Goal: Check status: Check status

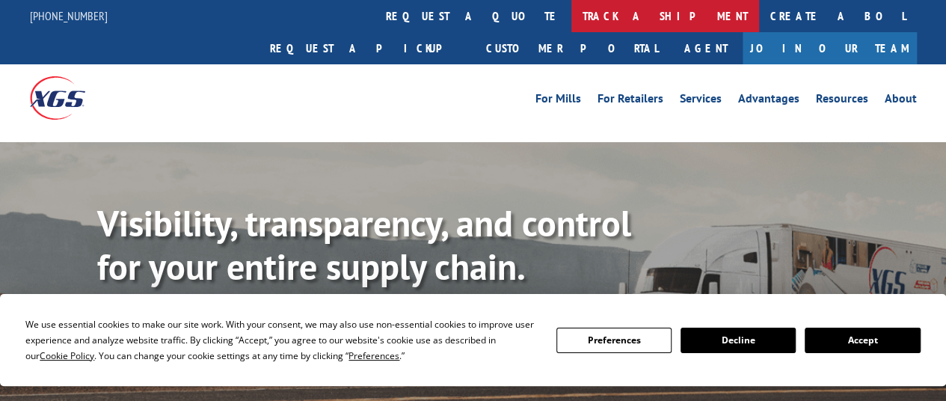
click at [572, 15] on link "track a shipment" at bounding box center [666, 16] width 188 height 32
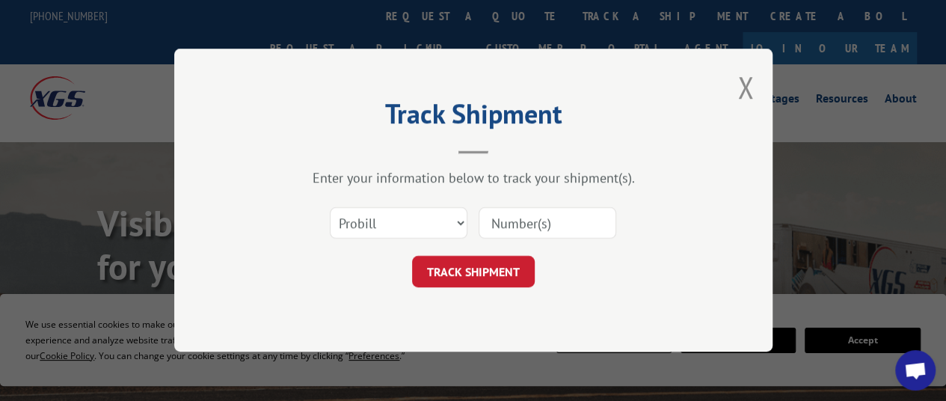
click at [510, 225] on input at bounding box center [548, 223] width 138 height 31
paste input "161345930"
type input "161345930"
click at [477, 272] on button "TRACK SHIPMENT" at bounding box center [473, 272] width 123 height 31
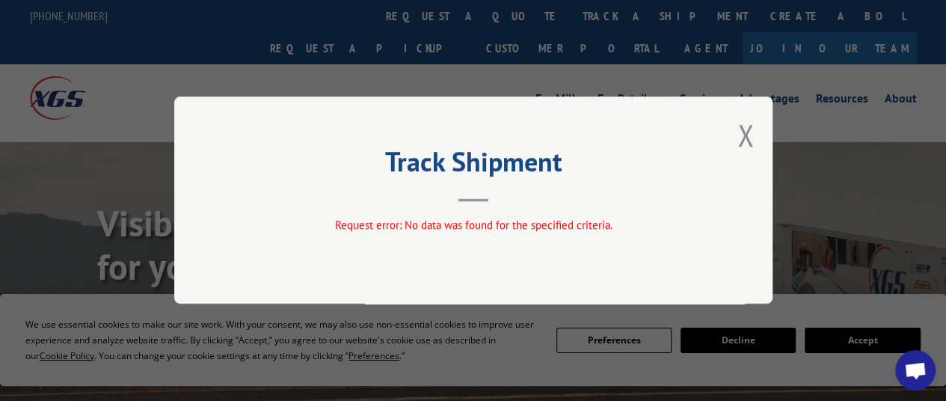
drag, startPoint x: 745, startPoint y: 134, endPoint x: 724, endPoint y: 157, distance: 31.3
click at [745, 135] on button "Close modal" at bounding box center [746, 135] width 16 height 40
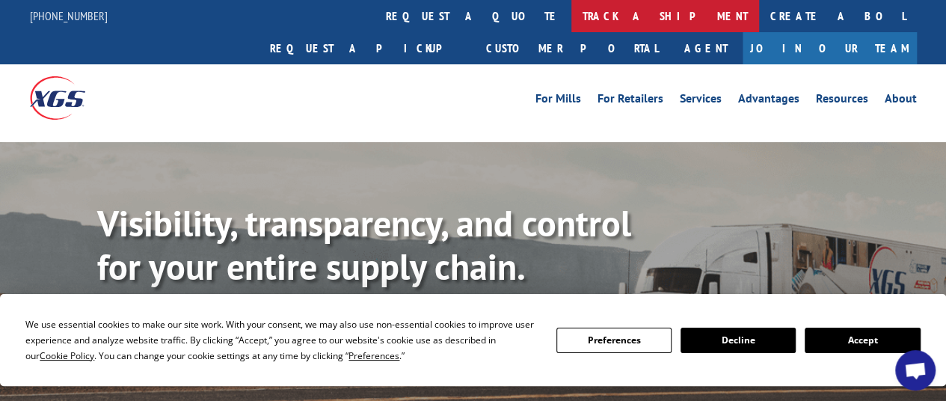
click at [572, 10] on link "track a shipment" at bounding box center [666, 16] width 188 height 32
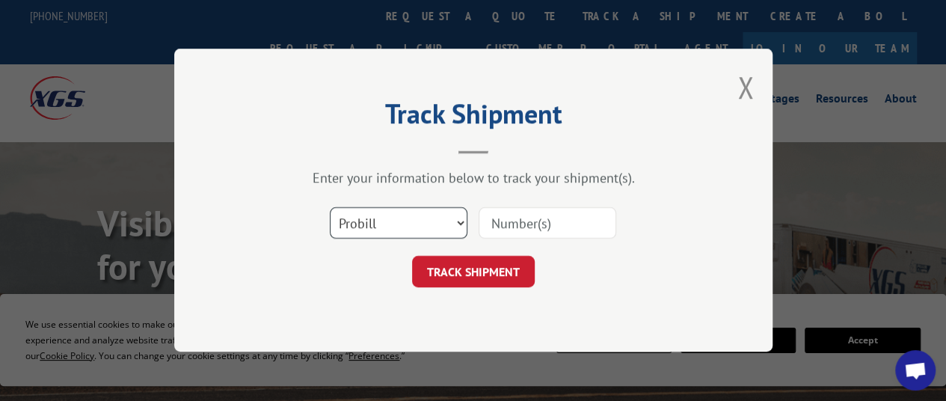
click at [407, 222] on select "Select category... Probill BOL PO" at bounding box center [399, 223] width 138 height 31
select select "bol"
click at [330, 208] on select "Select category... Probill BOL PO" at bounding box center [399, 223] width 138 height 31
click at [517, 220] on input at bounding box center [548, 223] width 138 height 31
paste input "161345930"
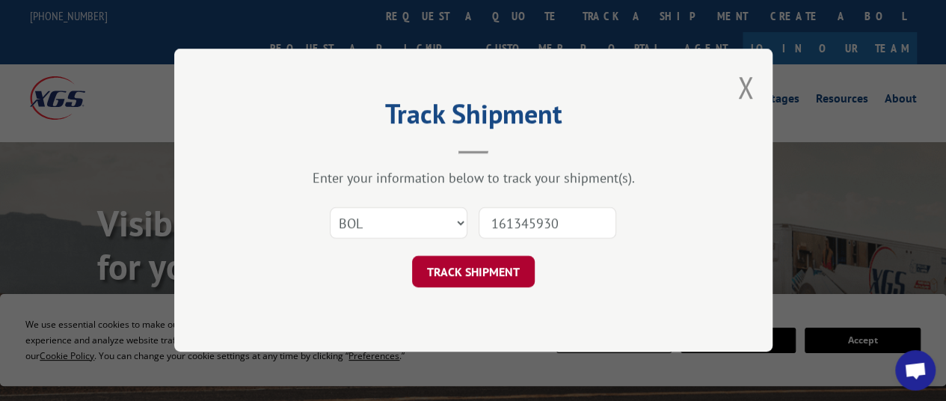
type input "161345930"
click at [497, 270] on button "TRACK SHIPMENT" at bounding box center [473, 272] width 123 height 31
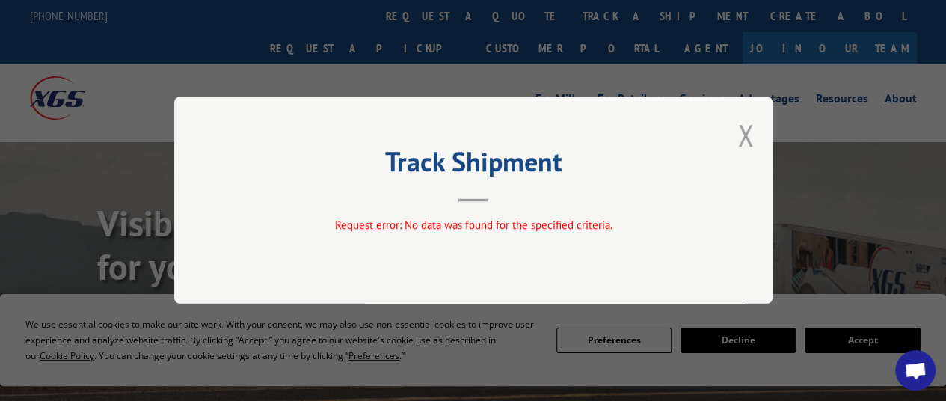
click at [749, 138] on button "Close modal" at bounding box center [746, 135] width 16 height 40
